Goal: Task Accomplishment & Management: Manage account settings

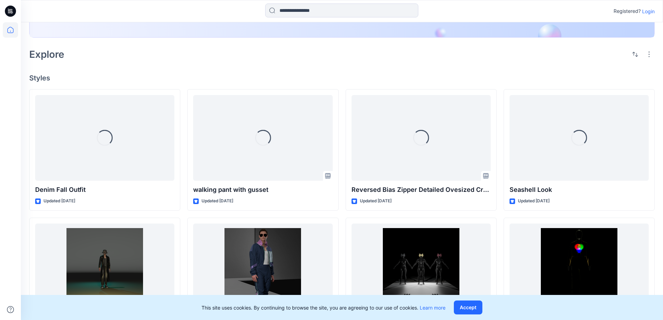
scroll to position [139, 0]
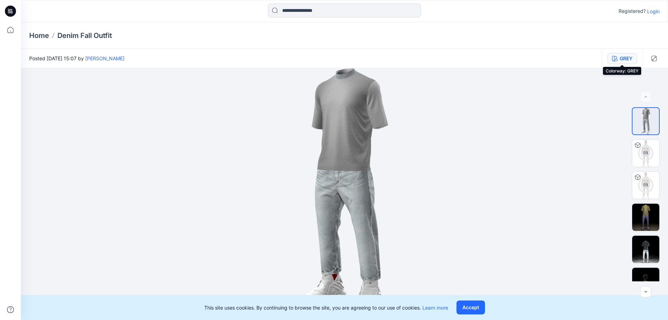
click at [620, 57] on div "GREY" at bounding box center [626, 59] width 13 height 8
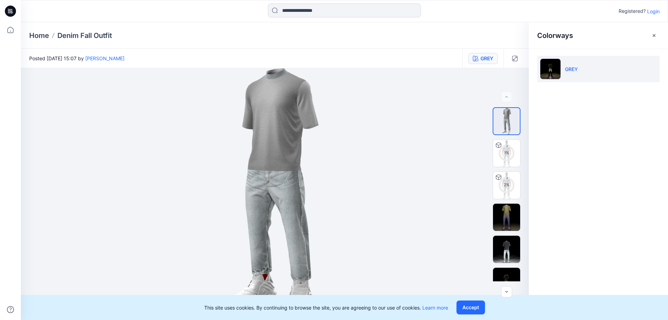
click at [467, 299] on div "This site uses cookies. By continuing to browse the site, you are agreeing to o…" at bounding box center [344, 307] width 647 height 25
click at [469, 303] on button "Accept" at bounding box center [471, 307] width 29 height 14
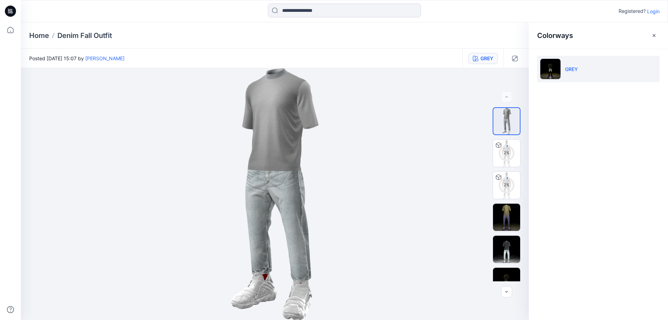
click at [638, 13] on p "Registered?" at bounding box center [632, 11] width 27 height 8
click at [648, 13] on p "Login" at bounding box center [653, 11] width 13 height 7
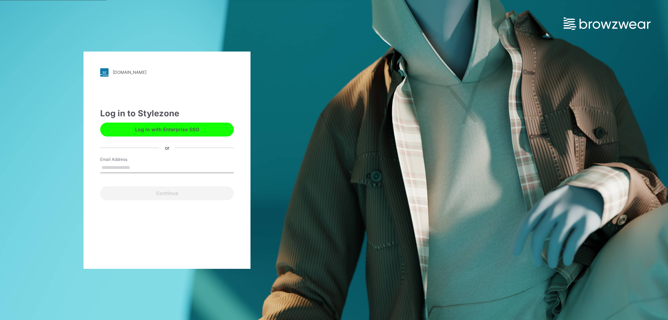
click at [125, 165] on input "Email Address" at bounding box center [167, 167] width 134 height 10
type input "**********"
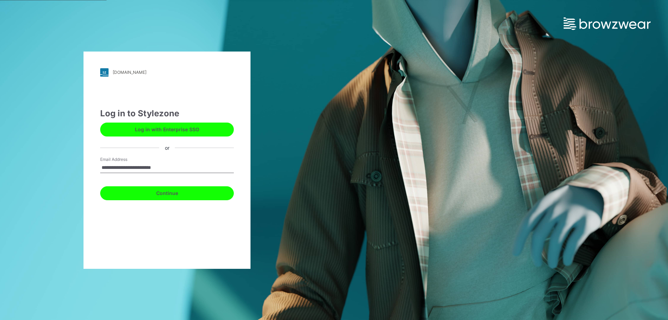
click at [165, 192] on button "Continue" at bounding box center [167, 193] width 134 height 14
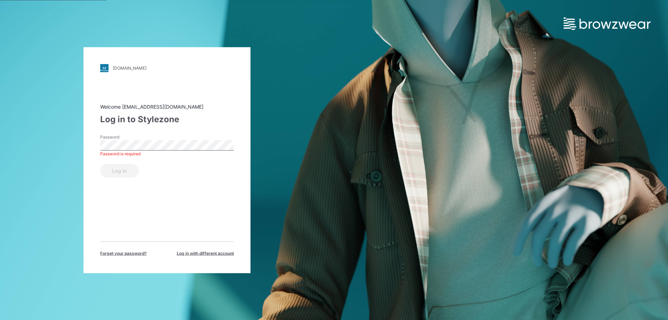
click at [124, 256] on div "indie.stylezone.com Loading... Welcome chamaraanuruddhaja@gmail.com Log in to S…" at bounding box center [167, 160] width 167 height 226
click at [125, 252] on span "Forget your password?" at bounding box center [123, 253] width 47 height 6
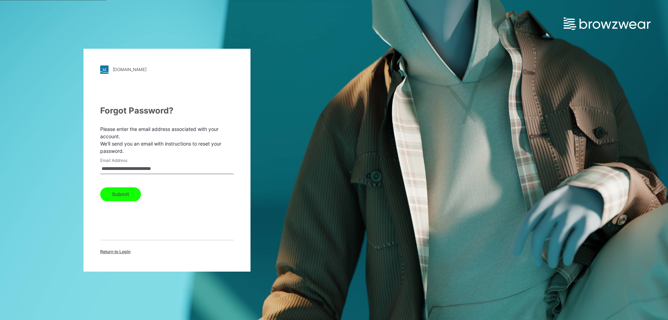
click at [111, 194] on button "Submit" at bounding box center [120, 194] width 41 height 14
